Goal: Check status: Check status

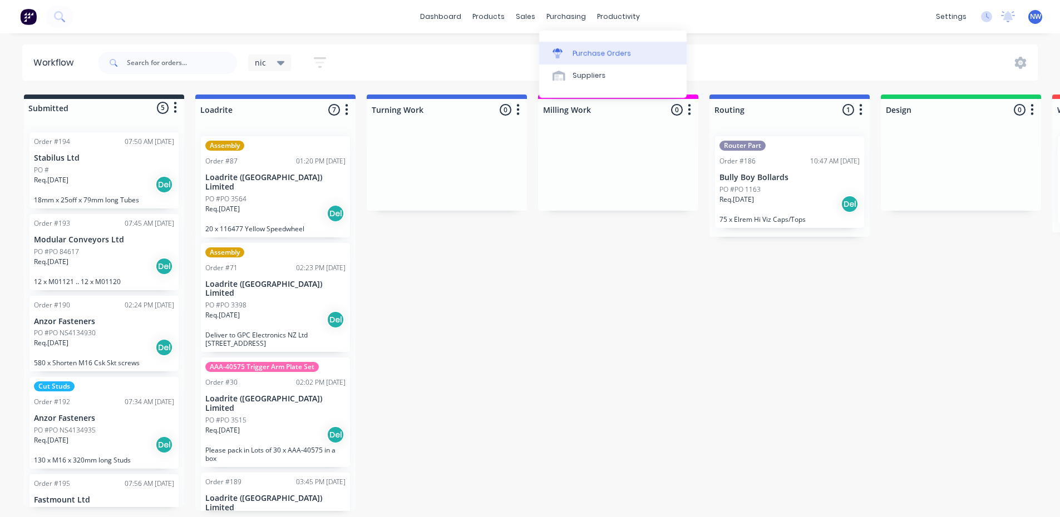
click at [582, 54] on div "Purchase Orders" at bounding box center [601, 53] width 59 height 10
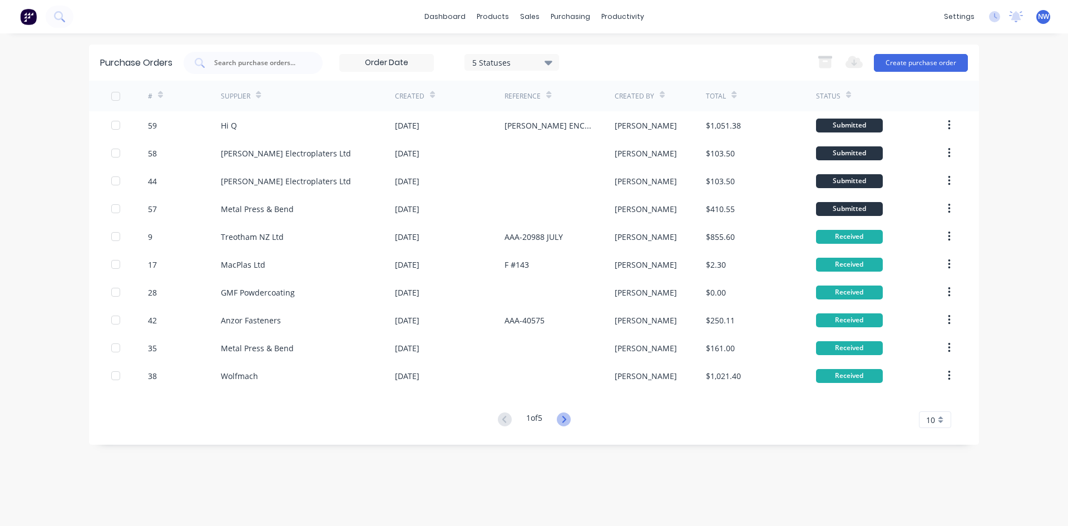
click at [570, 420] on icon at bounding box center [564, 419] width 14 height 14
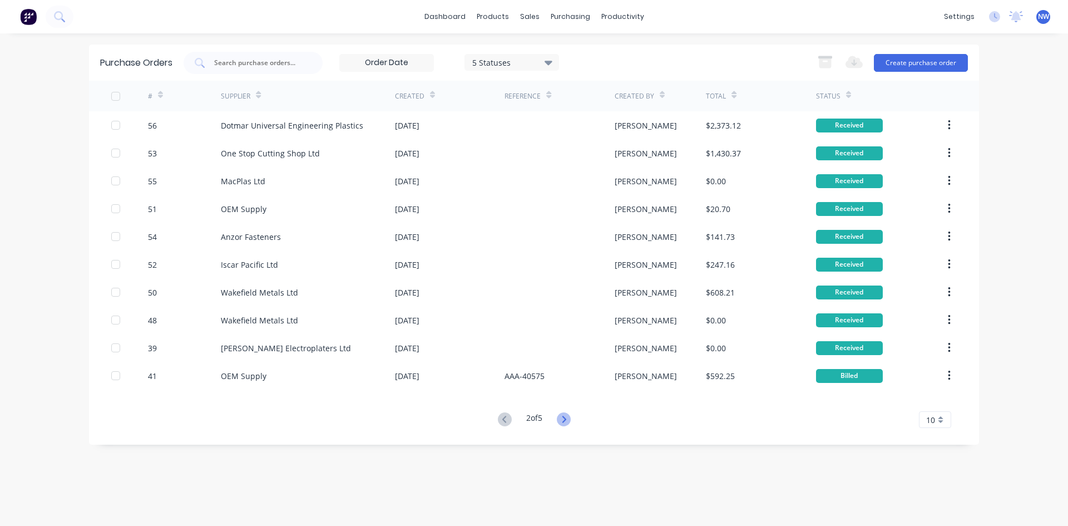
click at [567, 416] on icon at bounding box center [564, 419] width 14 height 14
click at [500, 422] on icon at bounding box center [505, 419] width 14 height 14
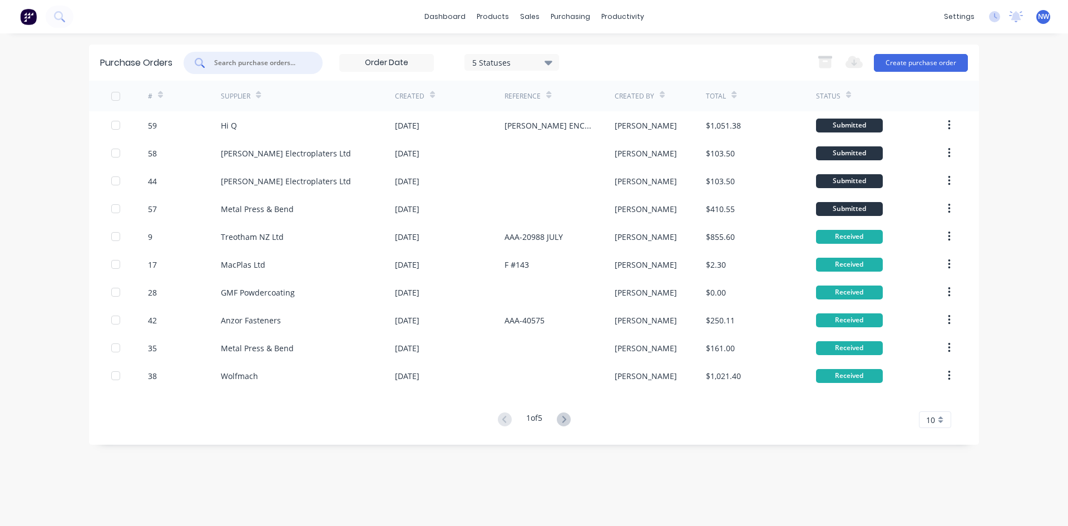
click at [258, 62] on input "text" at bounding box center [259, 62] width 92 height 11
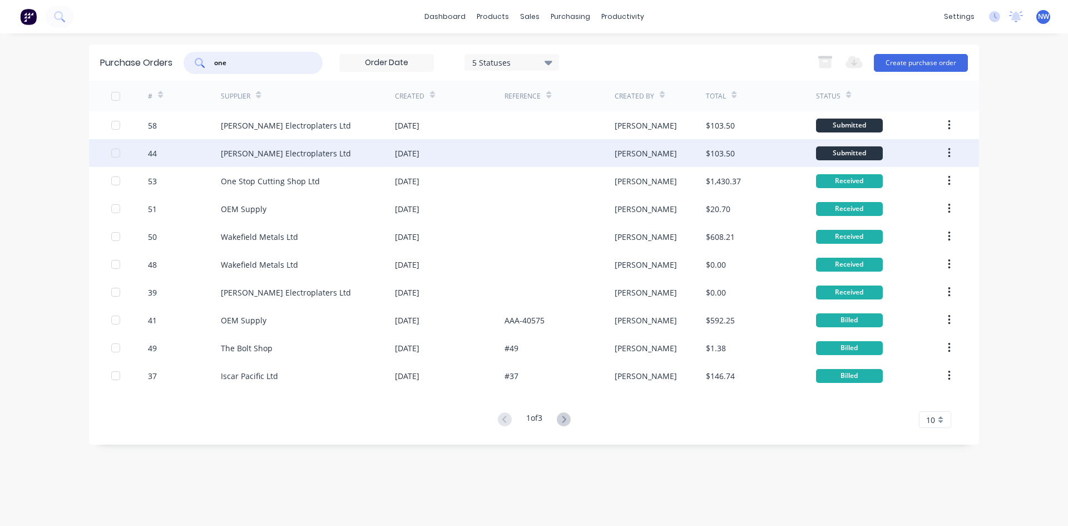
type input "one"
click at [649, 157] on div "[PERSON_NAME]" at bounding box center [661, 153] width 92 height 28
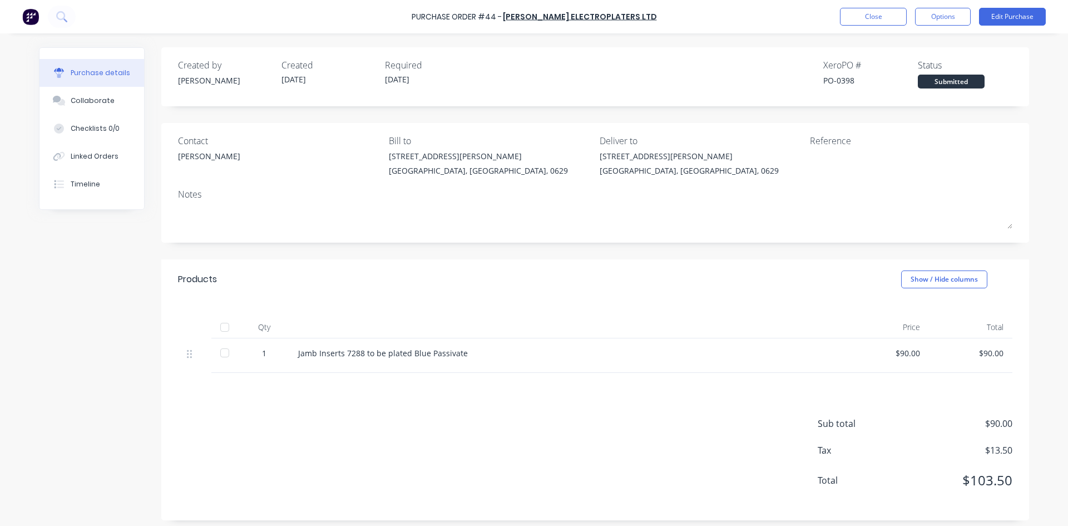
click at [217, 352] on div at bounding box center [225, 353] width 22 height 22
click at [876, 16] on button "Close" at bounding box center [873, 17] width 67 height 18
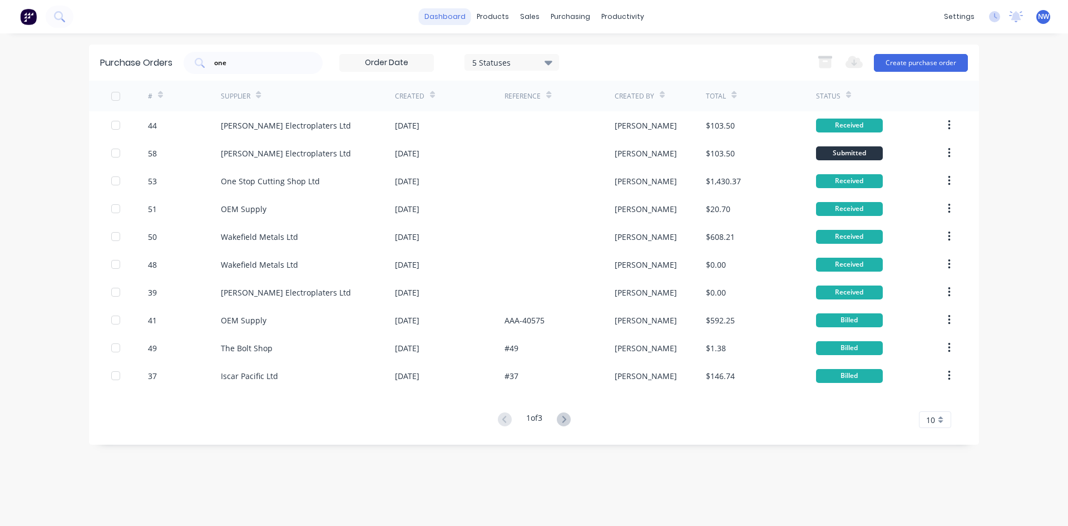
click at [447, 19] on link "dashboard" at bounding box center [445, 16] width 52 height 17
